Goal: Obtain resource: Obtain resource

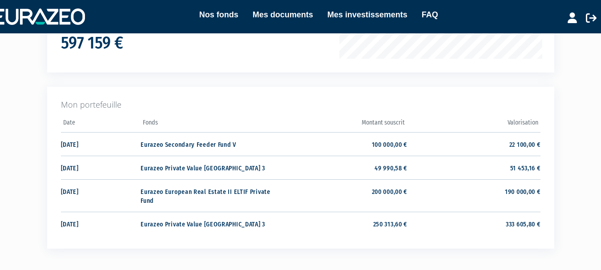
scroll to position [178, 0]
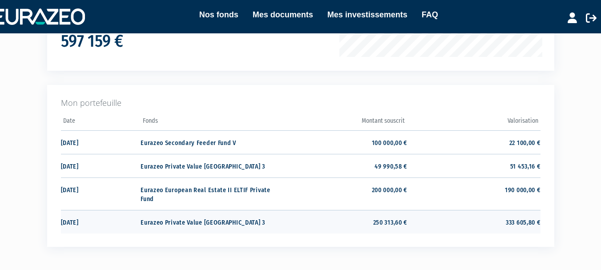
click at [178, 221] on td "Eurazeo Private Value Europe 3" at bounding box center [206, 222] width 133 height 24
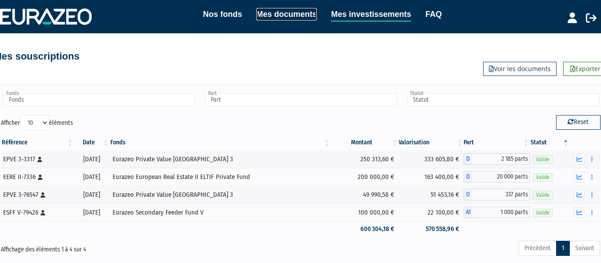
click at [293, 12] on link "Mes documents" at bounding box center [286, 14] width 60 height 12
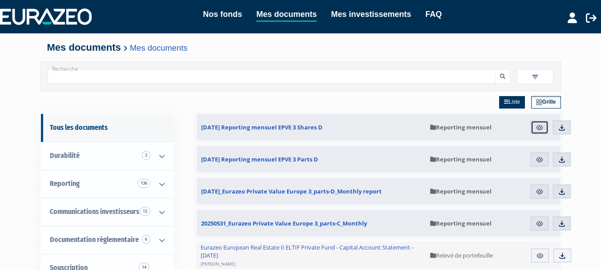
click at [539, 126] on img at bounding box center [539, 128] width 8 height 8
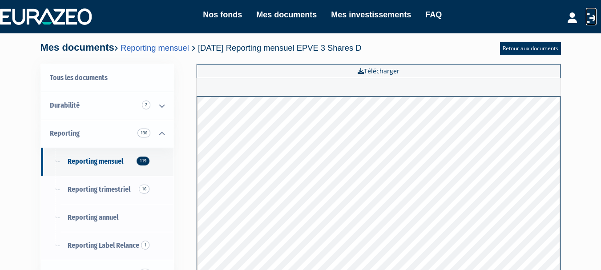
click at [590, 13] on icon at bounding box center [590, 17] width 11 height 11
